Goal: Find specific page/section: Find specific page/section

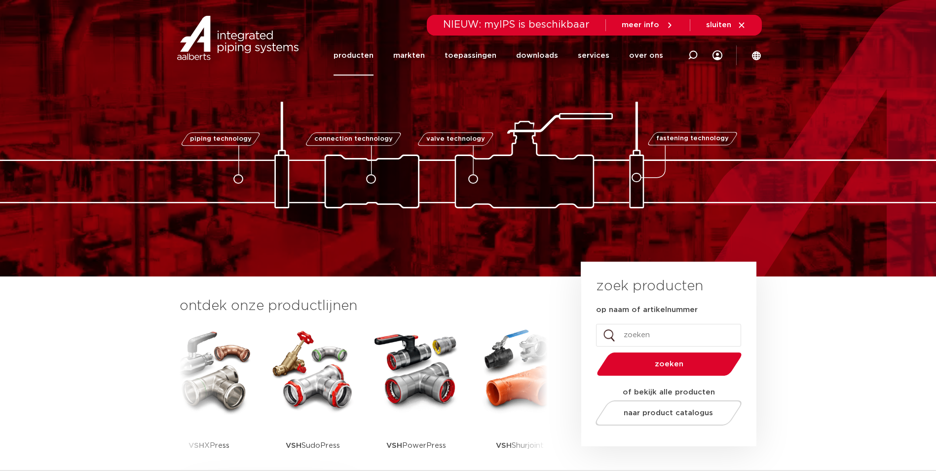
click at [364, 56] on link "producten" at bounding box center [353, 56] width 40 height 40
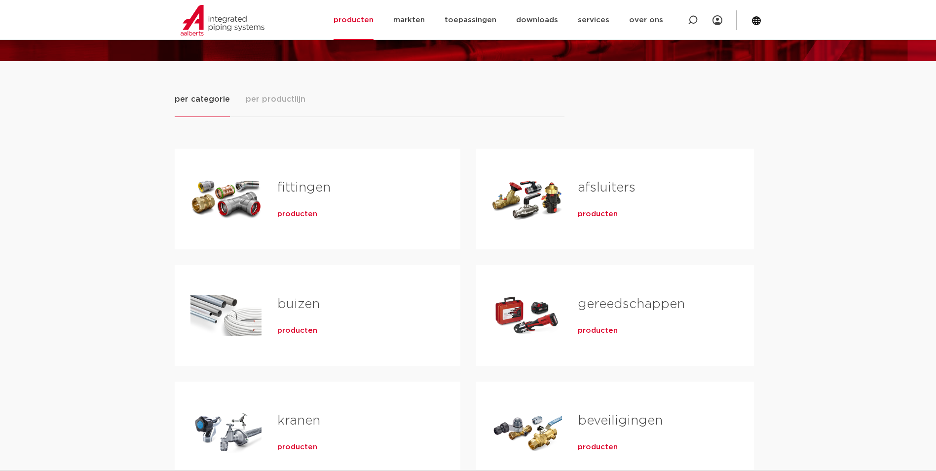
scroll to position [99, 0]
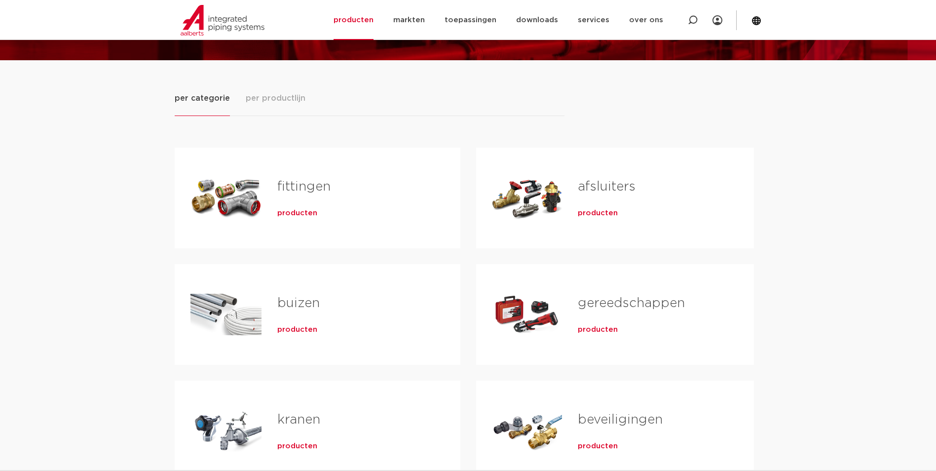
click at [320, 182] on link "fittingen" at bounding box center [303, 186] width 53 height 13
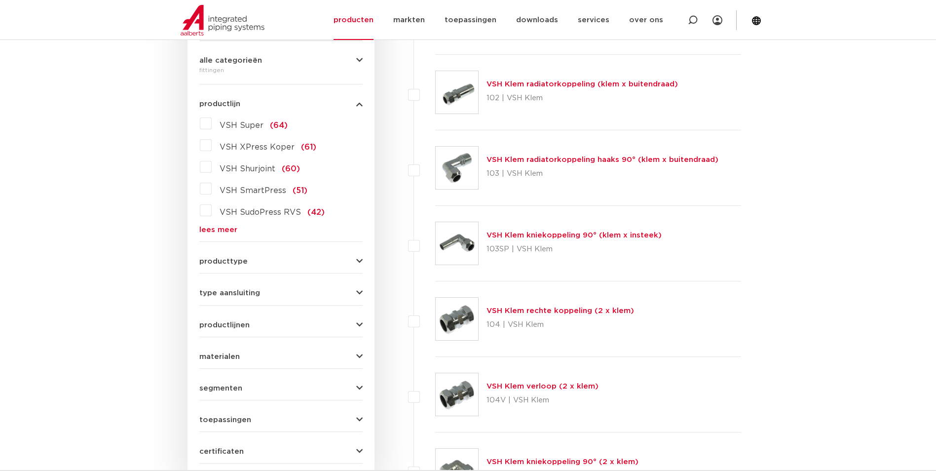
scroll to position [247, 0]
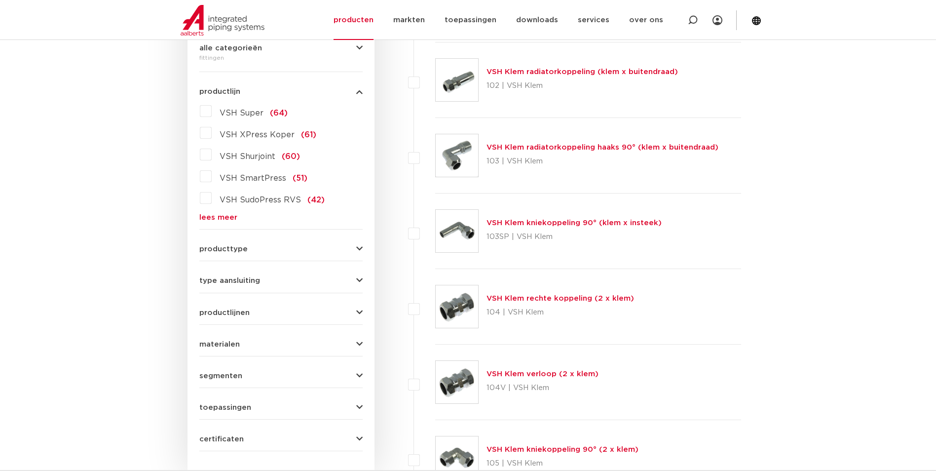
click at [227, 215] on link "lees meer" at bounding box center [280, 217] width 163 height 7
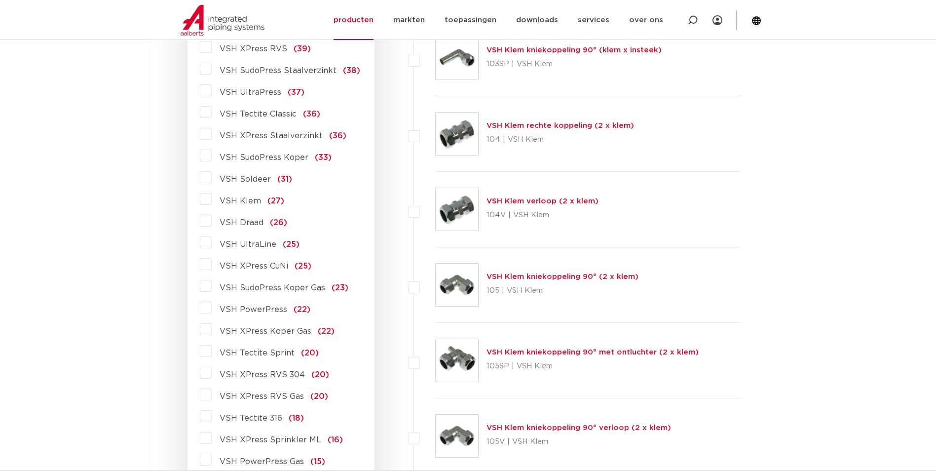
scroll to position [444, 0]
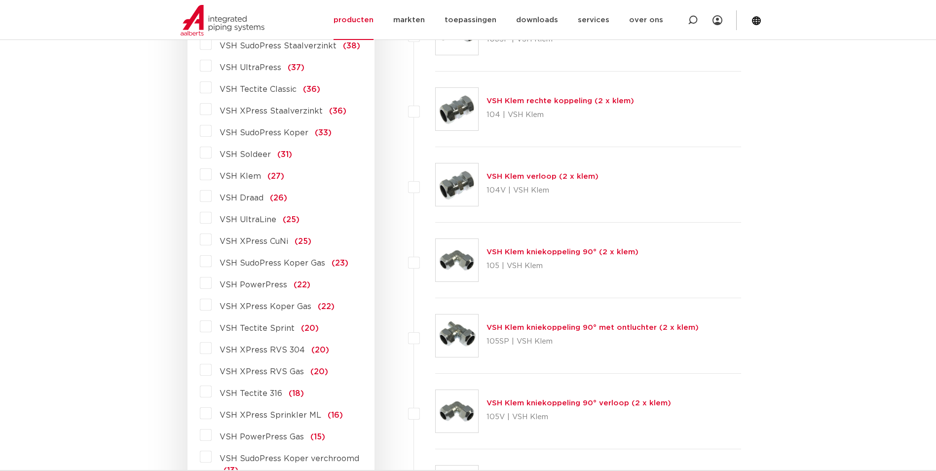
click at [246, 289] on span "VSH PowerPress" at bounding box center [254, 285] width 68 height 8
click at [0, 0] on input "VSH PowerPress (22)" at bounding box center [0, 0] width 0 height 0
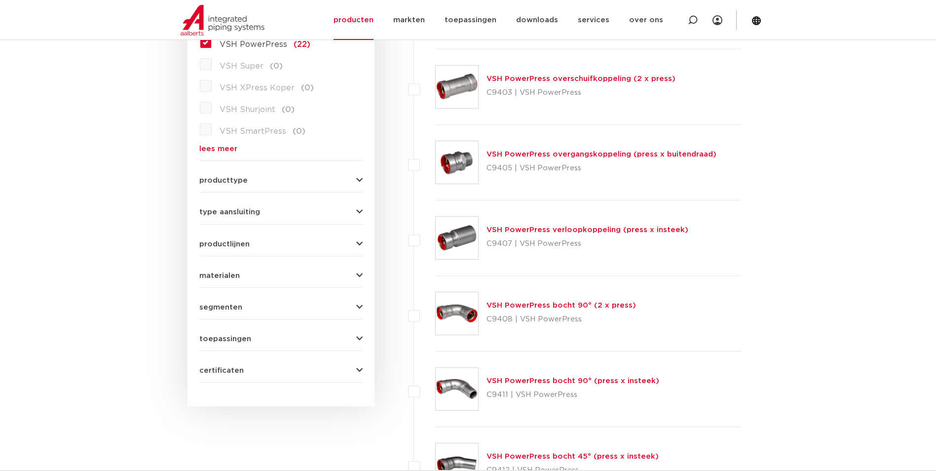
scroll to position [247, 0]
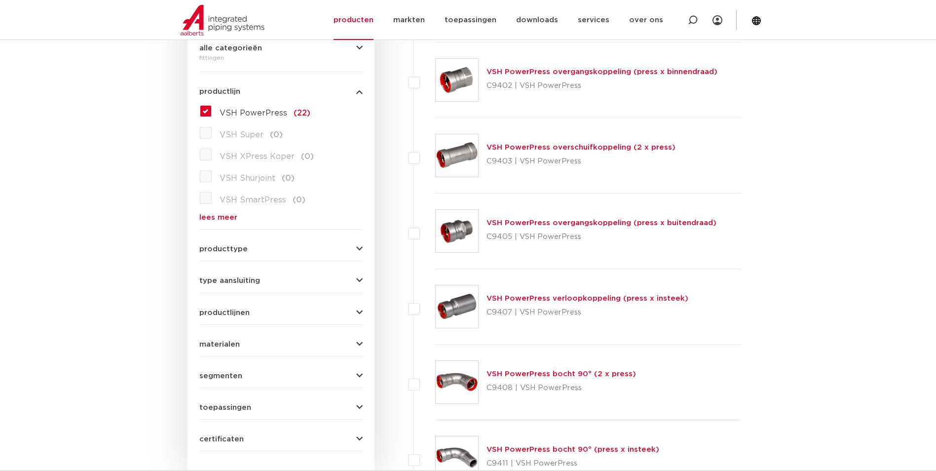
click at [227, 222] on form "zoek op naam of productnummer alle categorieën [GEOGRAPHIC_DATA] [GEOGRAPHIC_DA…" at bounding box center [280, 221] width 163 height 460
click at [230, 218] on link "lees meer" at bounding box center [280, 217] width 163 height 7
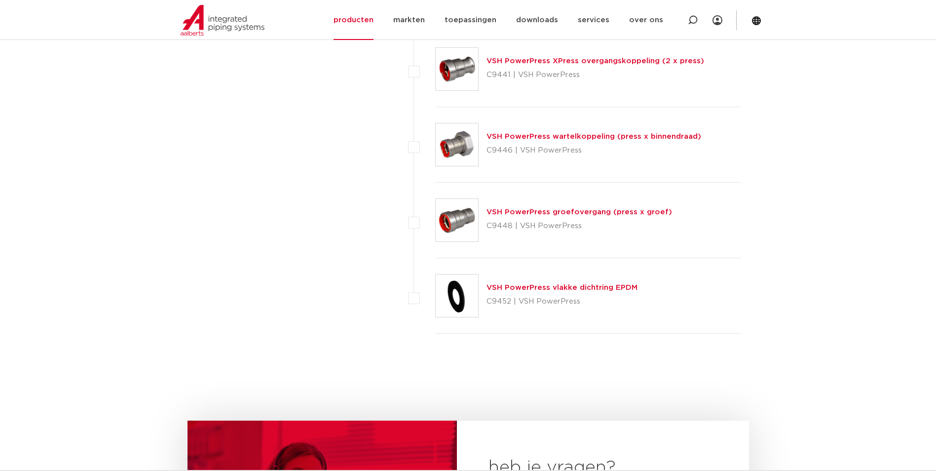
scroll to position [1431, 0]
